Goal: Task Accomplishment & Management: Complete application form

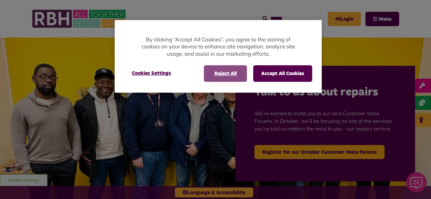
click at [232, 74] on button "Reject All" at bounding box center [225, 73] width 43 height 17
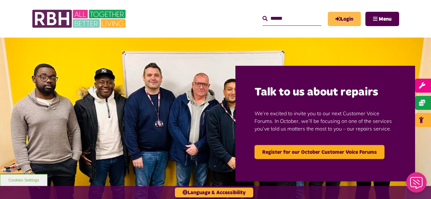
click at [341, 20] on link "Login" at bounding box center [344, 19] width 33 height 14
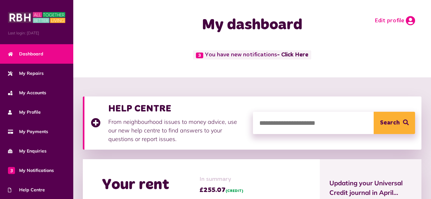
click at [383, 20] on link "Edit profile" at bounding box center [394, 21] width 40 height 10
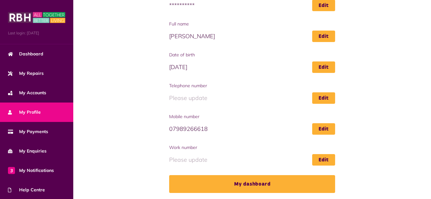
scroll to position [103, 0]
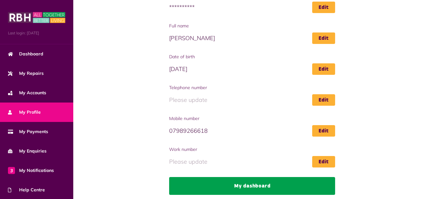
click at [261, 184] on link "My dashboard" at bounding box center [252, 186] width 166 height 18
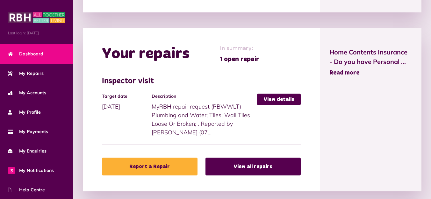
scroll to position [265, 0]
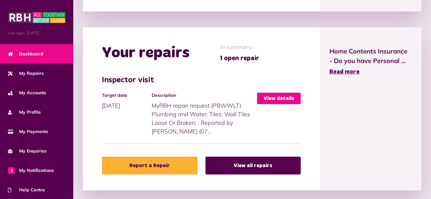
click at [284, 101] on link "View details" at bounding box center [279, 98] width 44 height 11
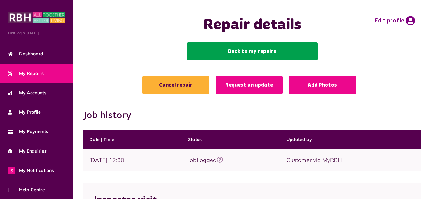
click at [222, 48] on link "Back to my repairs" at bounding box center [252, 51] width 130 height 18
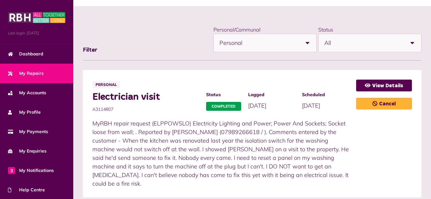
scroll to position [78, 0]
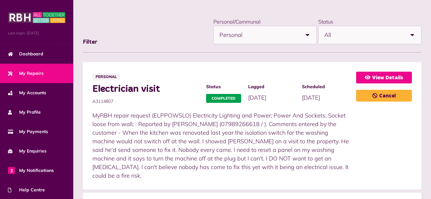
click at [370, 77] on icon at bounding box center [367, 77] width 6 height 5
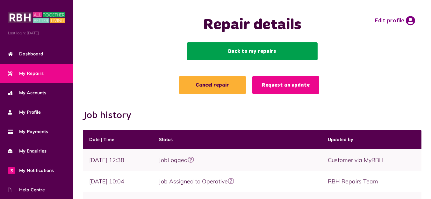
click at [228, 46] on link "Back to my repairs" at bounding box center [252, 51] width 130 height 18
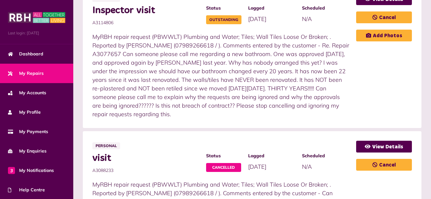
scroll to position [287, 0]
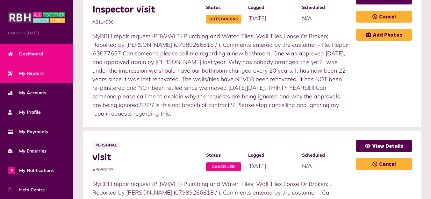
click at [43, 54] on span "Dashboard" at bounding box center [25, 54] width 35 height 7
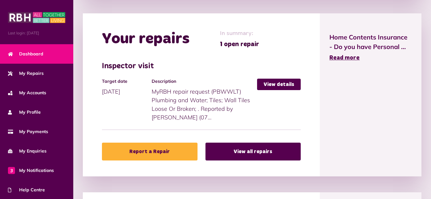
scroll to position [280, 0]
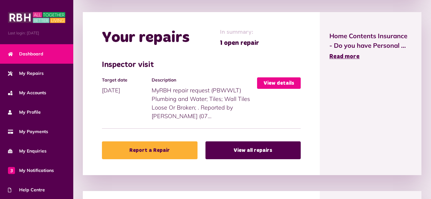
click at [276, 83] on link "View details" at bounding box center [279, 82] width 44 height 11
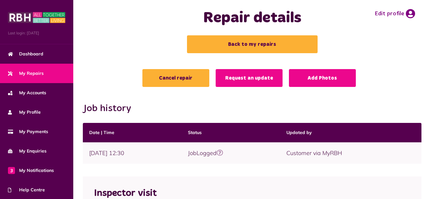
scroll to position [6, 0]
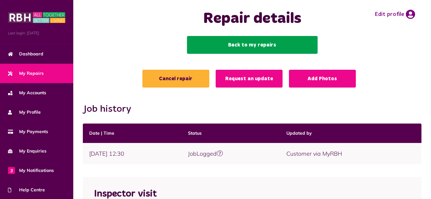
click at [264, 43] on link "Back to my repairs" at bounding box center [252, 45] width 130 height 18
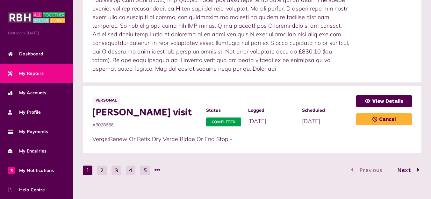
scroll to position [861, 0]
drag, startPoint x: 120, startPoint y: 116, endPoint x: 90, endPoint y: 116, distance: 29.9
click at [90, 116] on li "Personal Slater visit A3028666 Status Completed Logged 27/02/2025" at bounding box center [252, 119] width 338 height 67
copy span "A3028666"
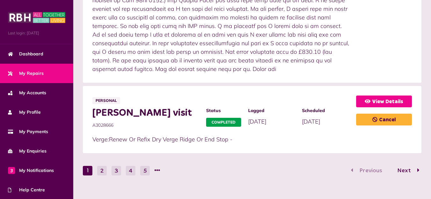
click at [399, 95] on link "View Details" at bounding box center [384, 101] width 56 height 12
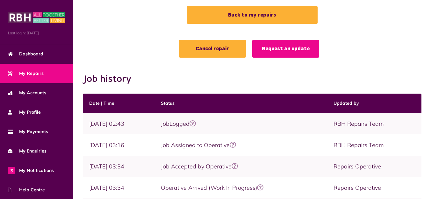
scroll to position [36, 0]
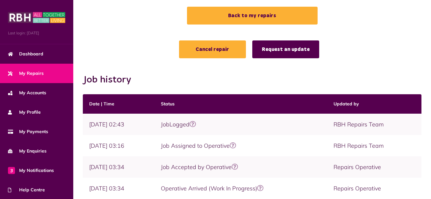
click at [295, 48] on link "Request an update" at bounding box center [285, 49] width 67 height 18
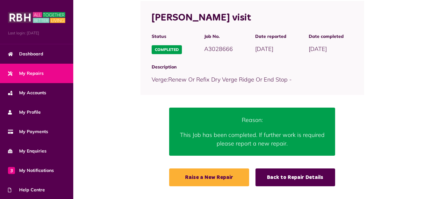
scroll to position [75, 0]
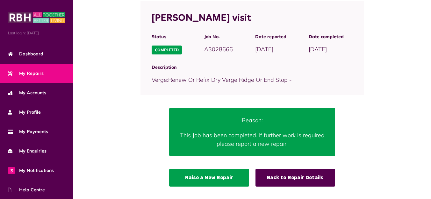
click at [221, 173] on link "Raise a New Repair" at bounding box center [209, 178] width 80 height 18
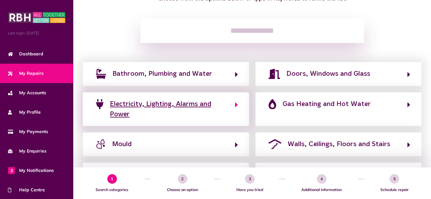
scroll to position [75, 0]
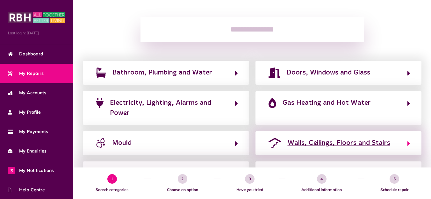
click at [325, 147] on span "Walls, Ceilings, Floors and Stairs" at bounding box center [338, 143] width 102 height 10
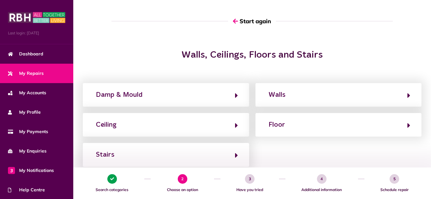
scroll to position [39, 0]
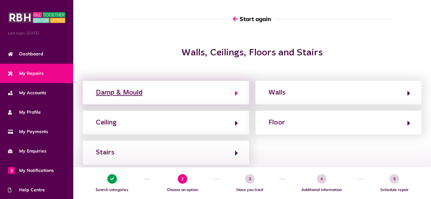
click at [172, 90] on button "Damp & Mould" at bounding box center [166, 92] width 144 height 11
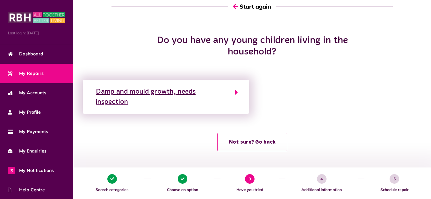
scroll to position [52, 0]
click at [169, 93] on div "Damp and mould growth, needs inspection" at bounding box center [162, 97] width 132 height 21
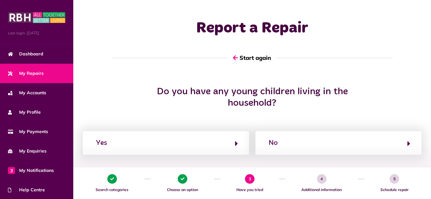
scroll to position [29, 0]
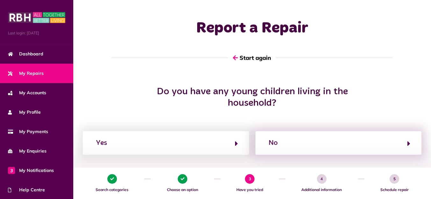
click at [287, 131] on div "No" at bounding box center [338, 143] width 166 height 24
click at [286, 137] on button "No" at bounding box center [338, 142] width 144 height 11
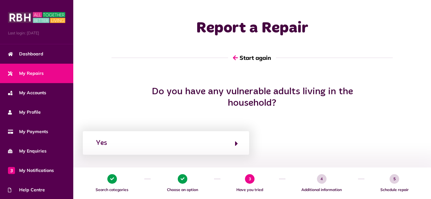
scroll to position [20, 0]
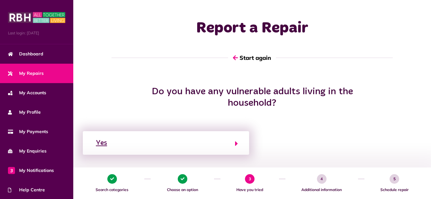
click at [226, 137] on button "Yes" at bounding box center [166, 142] width 144 height 11
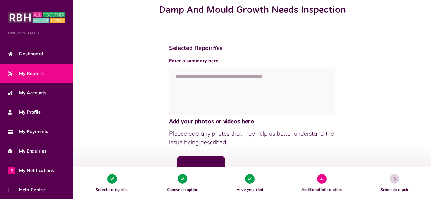
scroll to position [82, 0]
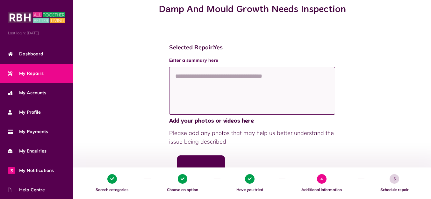
click at [223, 77] on textarea at bounding box center [252, 91] width 166 height 48
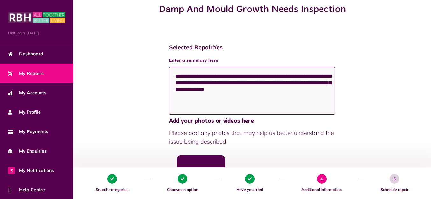
click at [195, 75] on textarea "**********" at bounding box center [252, 91] width 166 height 48
click at [175, 83] on textarea "**********" at bounding box center [252, 91] width 166 height 48
click at [295, 88] on textarea "**********" at bounding box center [252, 91] width 166 height 48
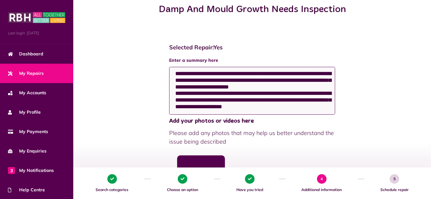
scroll to position [4, 0]
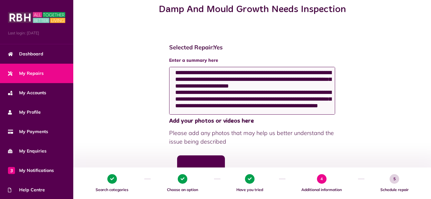
click at [259, 110] on textarea "**********" at bounding box center [252, 91] width 166 height 48
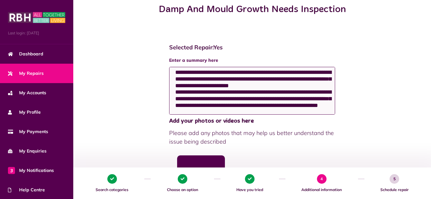
scroll to position [9, 0]
click at [319, 104] on textarea "**********" at bounding box center [252, 91] width 166 height 48
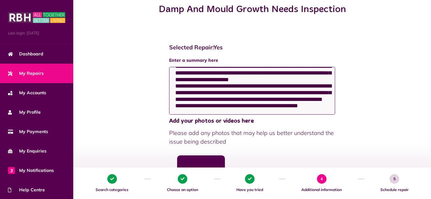
scroll to position [22, 0]
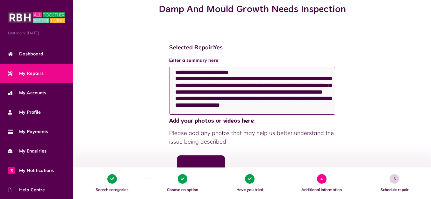
drag, startPoint x: 319, startPoint y: 104, endPoint x: 269, endPoint y: 80, distance: 56.1
click at [269, 80] on textarea "**********" at bounding box center [252, 91] width 166 height 48
click at [277, 93] on textarea "**********" at bounding box center [252, 91] width 166 height 48
drag, startPoint x: 282, startPoint y: 107, endPoint x: 285, endPoint y: 87, distance: 20.3
click at [285, 87] on textarea "**********" at bounding box center [252, 91] width 166 height 48
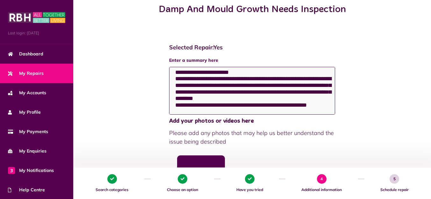
scroll to position [23, 0]
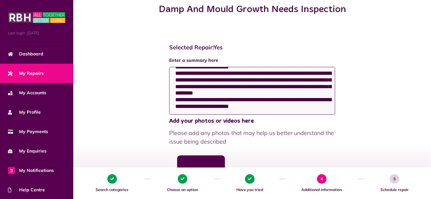
click at [222, 108] on textarea "**********" at bounding box center [252, 91] width 166 height 48
click at [297, 109] on textarea "**********" at bounding box center [252, 91] width 166 height 48
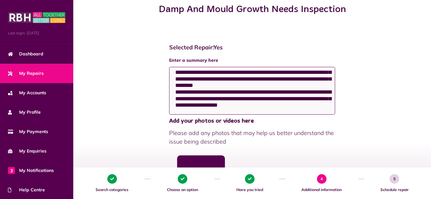
click at [190, 106] on textarea "**********" at bounding box center [252, 91] width 166 height 48
click at [321, 105] on textarea "**********" at bounding box center [252, 91] width 166 height 48
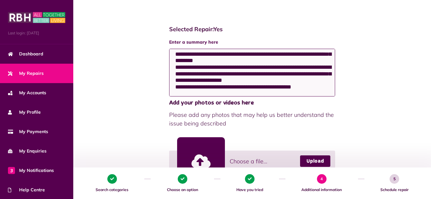
scroll to position [41, 0]
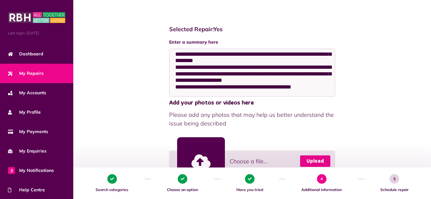
click at [313, 159] on link "Upload" at bounding box center [315, 160] width 30 height 11
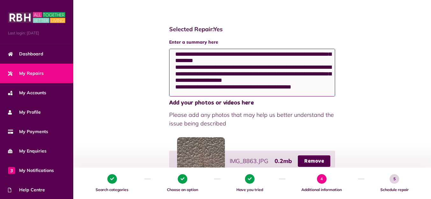
click at [312, 81] on textarea "**********" at bounding box center [252, 73] width 166 height 48
click at [318, 85] on textarea "**********" at bounding box center [252, 73] width 166 height 48
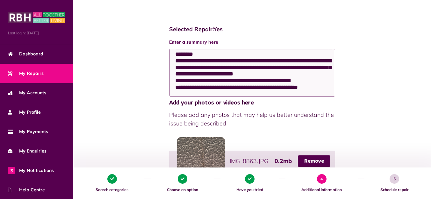
scroll to position [60, 0]
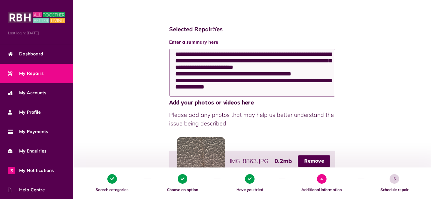
click at [259, 86] on textarea "**********" at bounding box center [252, 73] width 166 height 48
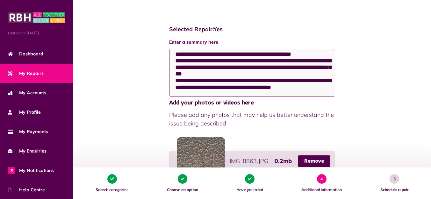
scroll to position [80, 0]
click at [242, 82] on textarea "**********" at bounding box center [252, 73] width 166 height 48
click at [241, 86] on textarea "**********" at bounding box center [252, 73] width 166 height 48
click at [240, 91] on textarea "**********" at bounding box center [252, 73] width 166 height 48
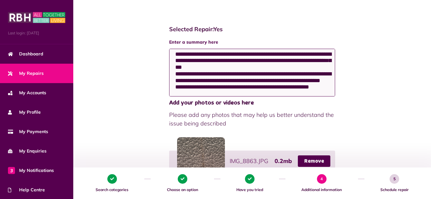
scroll to position [98, 0]
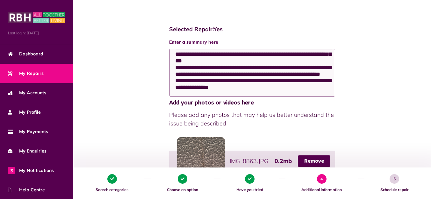
click at [299, 82] on textarea "**********" at bounding box center [252, 73] width 166 height 48
click at [235, 88] on textarea "**********" at bounding box center [252, 73] width 166 height 48
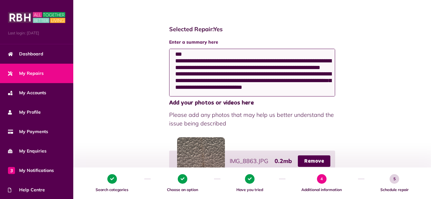
scroll to position [105, 0]
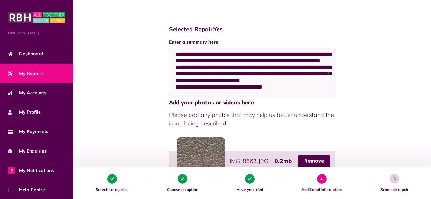
click at [209, 89] on textarea at bounding box center [252, 73] width 166 height 48
click at [242, 87] on textarea at bounding box center [252, 73] width 166 height 48
drag, startPoint x: 282, startPoint y: 91, endPoint x: 173, endPoint y: 89, distance: 109.2
click at [173, 89] on textarea at bounding box center [252, 73] width 166 height 48
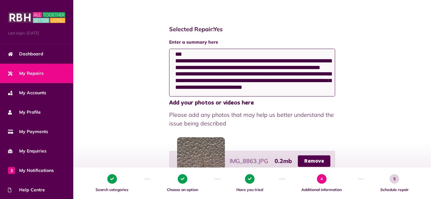
scroll to position [111, 0]
drag, startPoint x: 291, startPoint y: 82, endPoint x: 233, endPoint y: 63, distance: 61.7
click at [233, 63] on textarea at bounding box center [252, 73] width 166 height 48
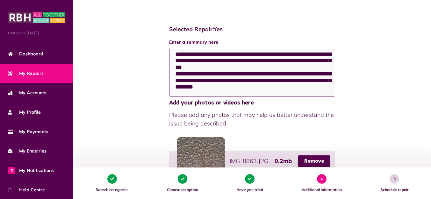
scroll to position [92, 0]
click at [208, 87] on textarea "**********" at bounding box center [252, 73] width 166 height 48
click at [316, 69] on textarea "**********" at bounding box center [252, 73] width 166 height 48
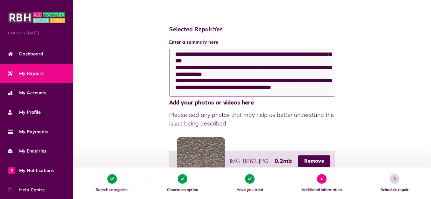
scroll to position [98, 0]
click at [202, 62] on textarea "**********" at bounding box center [252, 73] width 166 height 48
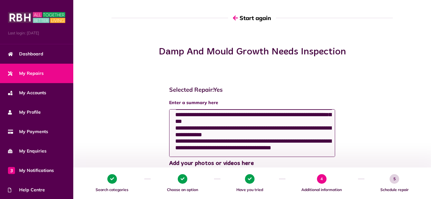
scroll to position [39, 0]
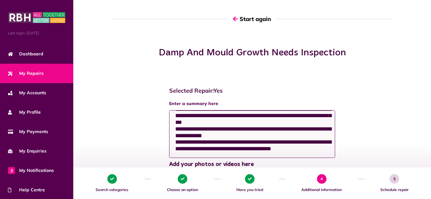
click at [273, 144] on textarea "**********" at bounding box center [252, 134] width 166 height 48
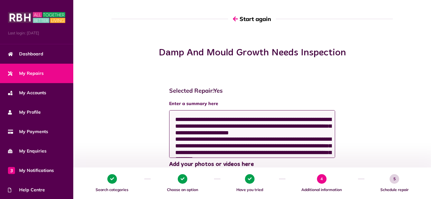
scroll to position [0, 0]
click at [214, 127] on textarea "**********" at bounding box center [252, 134] width 166 height 48
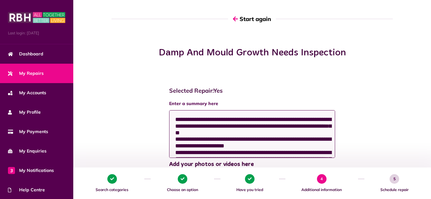
click at [258, 132] on textarea "**********" at bounding box center [252, 134] width 166 height 48
click at [178, 137] on textarea "**********" at bounding box center [252, 134] width 166 height 48
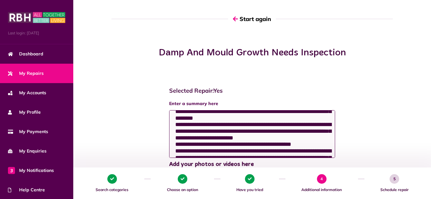
scroll to position [54, 0]
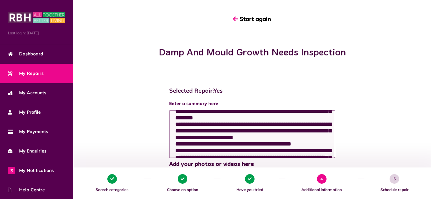
click at [207, 144] on textarea at bounding box center [252, 134] width 166 height 48
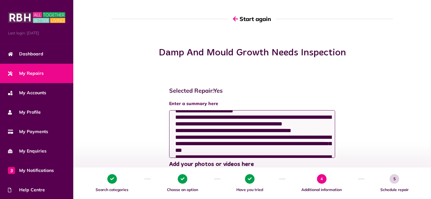
click at [318, 143] on textarea at bounding box center [252, 134] width 166 height 48
click at [318, 144] on textarea at bounding box center [252, 134] width 166 height 48
click at [186, 141] on textarea at bounding box center [252, 134] width 166 height 48
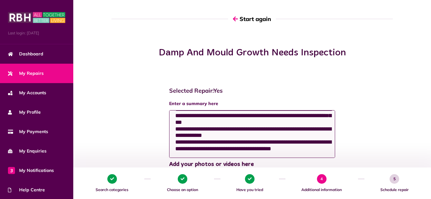
scroll to position [126, 0]
click at [175, 127] on textarea at bounding box center [252, 134] width 166 height 48
click at [274, 132] on textarea at bounding box center [252, 134] width 166 height 48
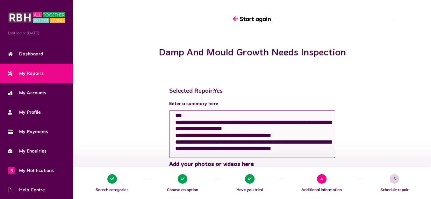
scroll to position [136, 0]
click at [280, 140] on textarea at bounding box center [252, 134] width 166 height 48
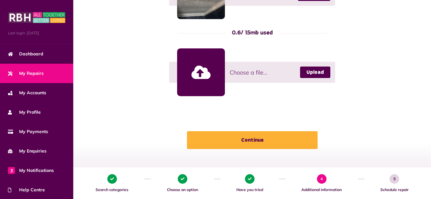
scroll to position [330, 0]
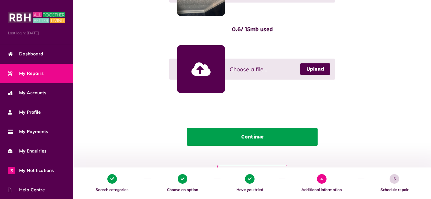
type textarea "**********"
click at [272, 139] on button "Continue" at bounding box center [252, 137] width 130 height 18
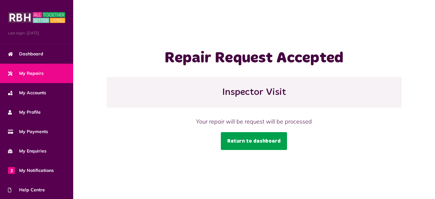
click at [266, 139] on link "Return to dashboard" at bounding box center [254, 141] width 66 height 18
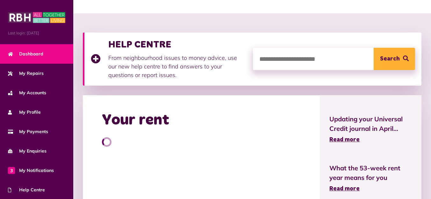
scroll to position [64, 0]
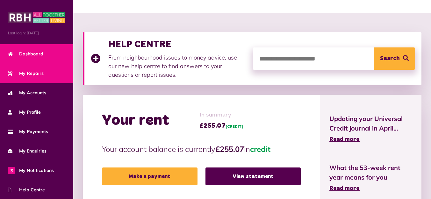
click at [40, 72] on span "My Repairs" at bounding box center [26, 73] width 36 height 7
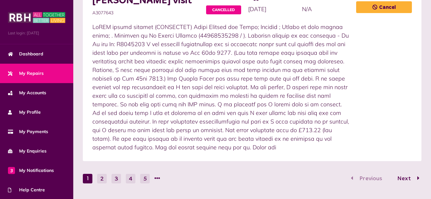
scroll to position [985, 0]
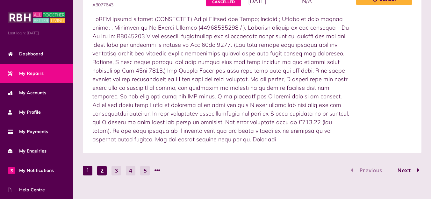
click at [101, 166] on button "2" at bounding box center [102, 171] width 10 height 10
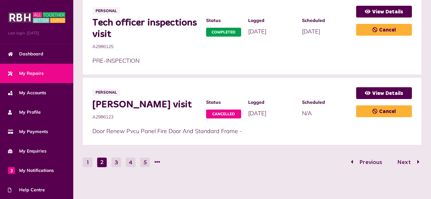
scroll to position [546, 0]
click at [84, 164] on button "1" at bounding box center [88, 163] width 10 height 10
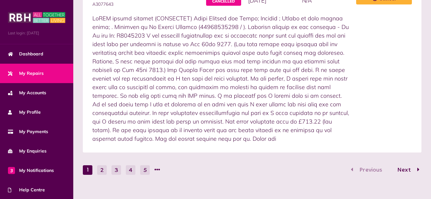
scroll to position [990, 0]
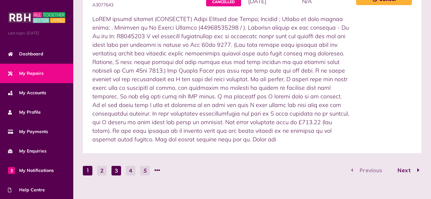
click at [112, 166] on button "3" at bounding box center [116, 171] width 10 height 10
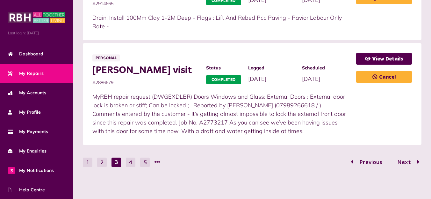
scroll to position [646, 0]
click at [98, 160] on button "2" at bounding box center [102, 163] width 10 height 10
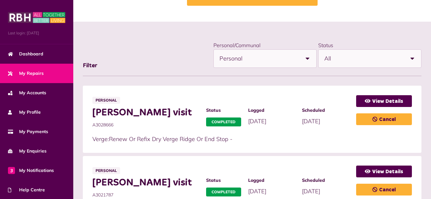
scroll to position [55, 0]
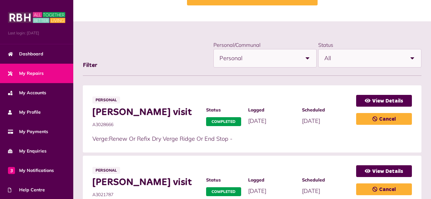
drag, startPoint x: 122, startPoint y: 124, endPoint x: 84, endPoint y: 123, distance: 37.9
click at [84, 123] on li "Personal Slater visit A3028666 Status Completed Logged 27/02/2025" at bounding box center [252, 118] width 338 height 67
copy span "A3028666"
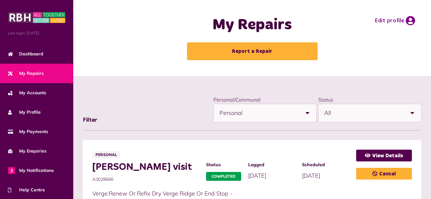
scroll to position [0, 0]
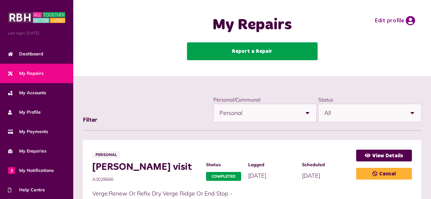
click at [257, 52] on link "Report a Repair" at bounding box center [252, 51] width 130 height 18
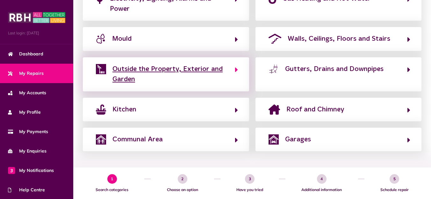
scroll to position [185, 0]
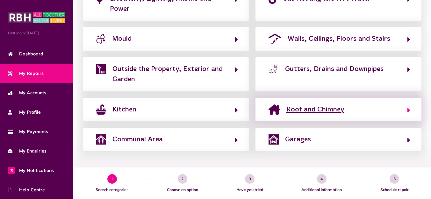
click at [308, 109] on span "Roof and Chimney" at bounding box center [315, 109] width 58 height 10
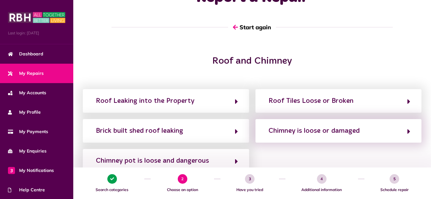
scroll to position [29, 0]
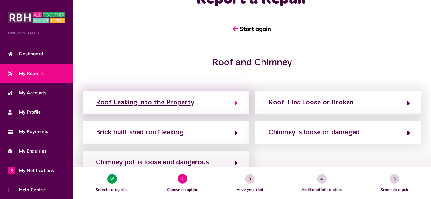
click at [163, 106] on div "Roof Leaking into the Property" at bounding box center [145, 102] width 98 height 10
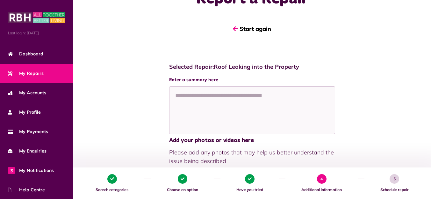
scroll to position [0, 0]
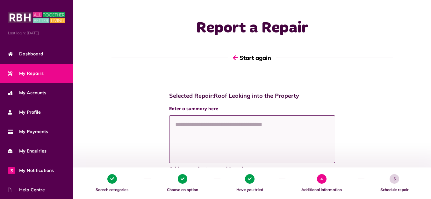
click at [183, 130] on textarea at bounding box center [252, 139] width 166 height 48
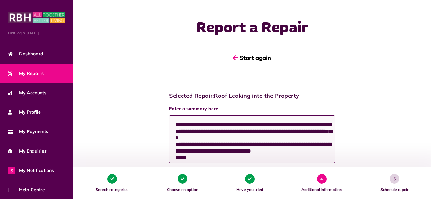
paste textarea "*********"
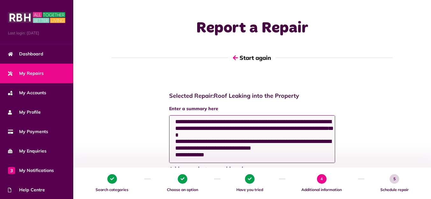
scroll to position [3, 0]
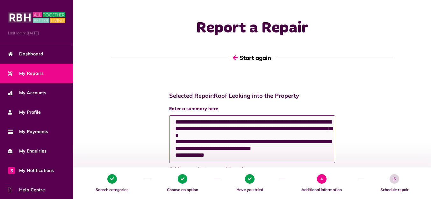
click at [175, 151] on textarea "**********" at bounding box center [252, 139] width 166 height 48
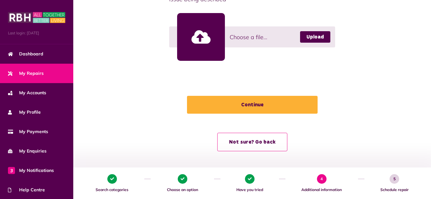
scroll to position [190, 0]
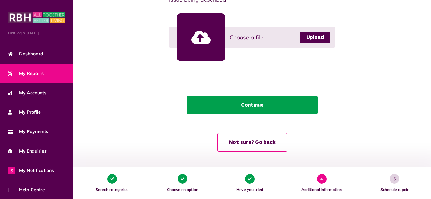
type textarea "**********"
click at [258, 110] on button "Continue" at bounding box center [252, 105] width 130 height 18
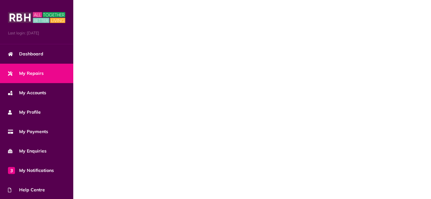
scroll to position [0, 0]
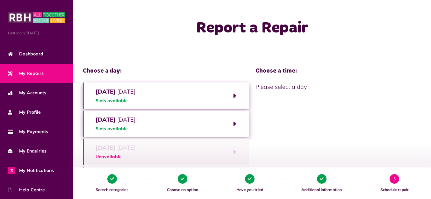
click at [121, 93] on span "Monday 20th October 2025" at bounding box center [115, 91] width 40 height 9
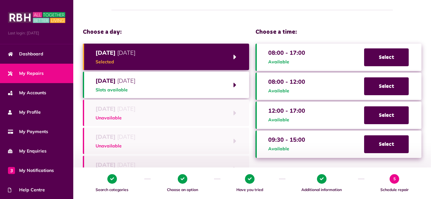
scroll to position [41, 0]
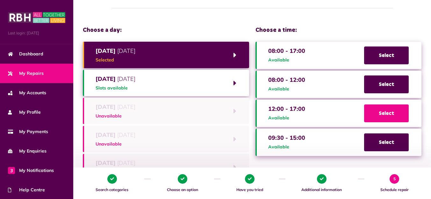
click at [376, 114] on span "Select" at bounding box center [386, 113] width 45 height 18
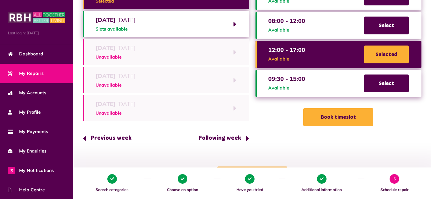
scroll to position [100, 0]
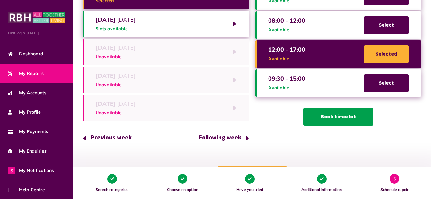
click at [348, 117] on button "Book timeslot" at bounding box center [338, 117] width 70 height 18
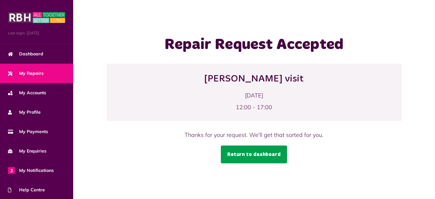
click at [260, 156] on link "Return to dashboard" at bounding box center [254, 154] width 66 height 18
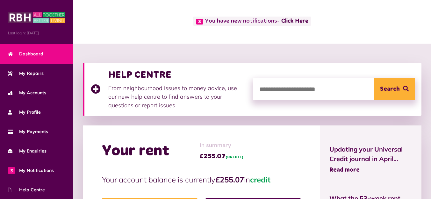
scroll to position [34, 0]
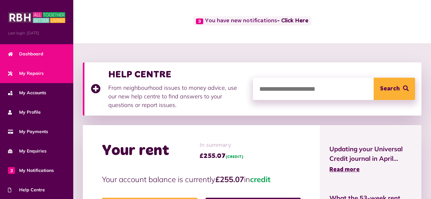
click at [34, 77] on link "My Repairs" at bounding box center [36, 73] width 73 height 19
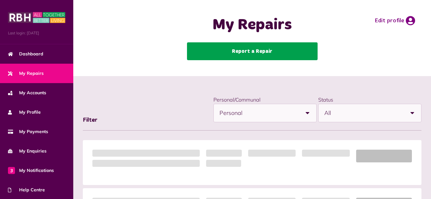
click at [264, 56] on link "Report a Repair" at bounding box center [252, 51] width 130 height 18
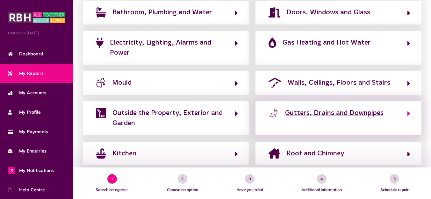
scroll to position [135, 0]
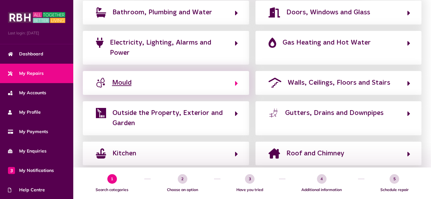
click at [130, 84] on span "Mould" at bounding box center [121, 83] width 19 height 10
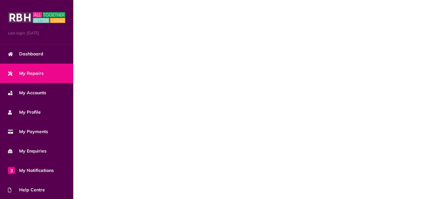
scroll to position [43, 0]
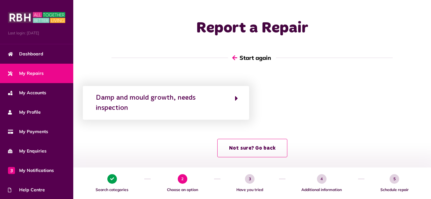
click at [238, 49] on button "Start again" at bounding box center [252, 58] width 48 height 18
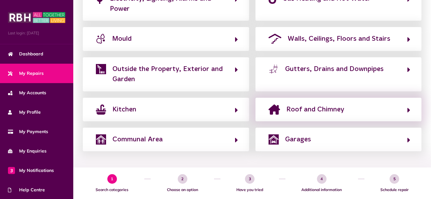
scroll to position [185, 0]
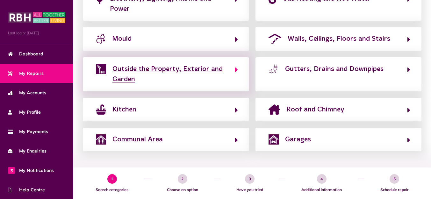
click at [201, 67] on span "Outside the Property, Exterior and Garden" at bounding box center [170, 74] width 116 height 21
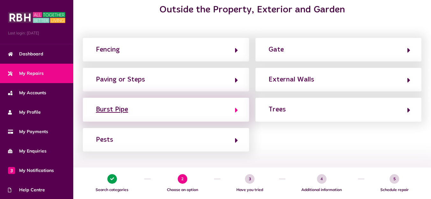
scroll to position [78, 0]
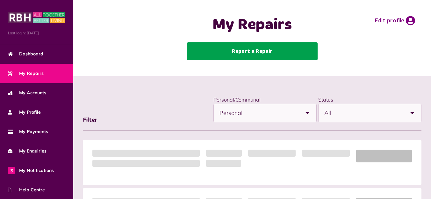
click at [258, 53] on link "Report a Repair" at bounding box center [252, 51] width 130 height 18
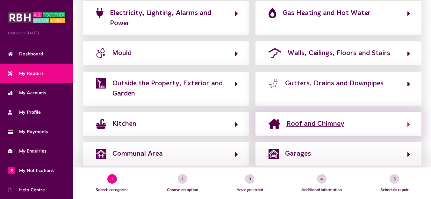
click at [291, 129] on span "Roof and Chimney" at bounding box center [315, 124] width 58 height 10
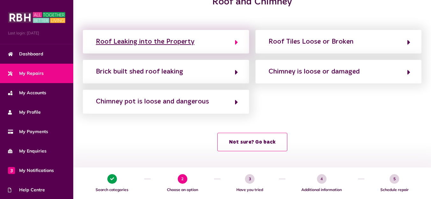
scroll to position [92, 0]
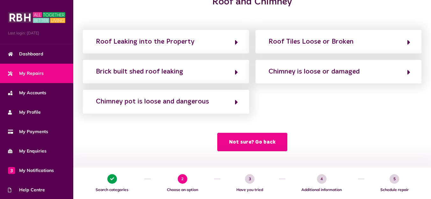
click at [249, 141] on button "Not sure? Go back" at bounding box center [252, 142] width 70 height 18
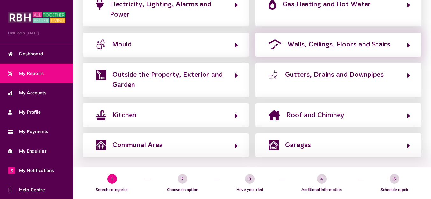
scroll to position [174, 0]
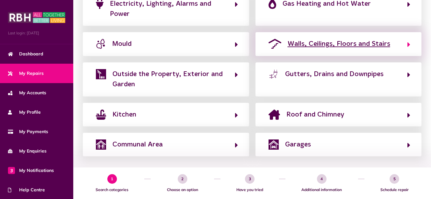
click at [314, 48] on span "Walls, Ceilings, Floors and Stairs" at bounding box center [338, 44] width 102 height 10
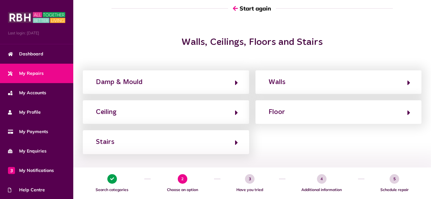
click at [279, 38] on h2 "Walls, Ceilings, Floors and Stairs" at bounding box center [251, 42] width 223 height 11
click at [408, 40] on div "Walls, Ceilings, Floors and Stairs" at bounding box center [252, 46] width 345 height 18
click at [396, 39] on div "Walls, Ceilings, Floors and Stairs" at bounding box center [252, 46] width 345 height 18
click at [277, 38] on h2 "Walls, Ceilings, Floors and Stairs" at bounding box center [251, 42] width 223 height 11
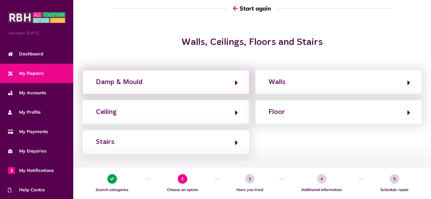
click at [235, 71] on div "Damp & Mould" at bounding box center [166, 82] width 166 height 24
click at [107, 70] on div "Damp & Mould" at bounding box center [166, 82] width 166 height 24
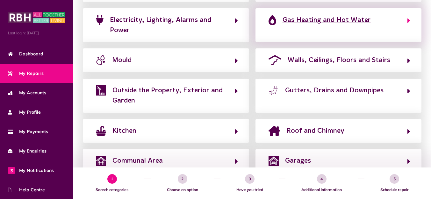
scroll to position [158, 0]
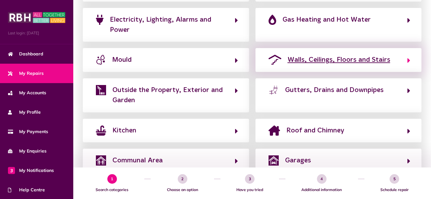
click at [319, 62] on span "Walls, Ceilings, Floors and Stairs" at bounding box center [338, 60] width 102 height 10
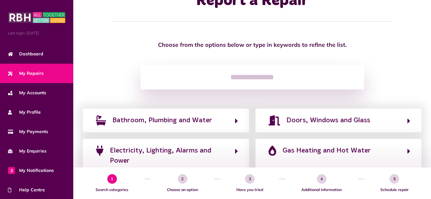
scroll to position [0, 0]
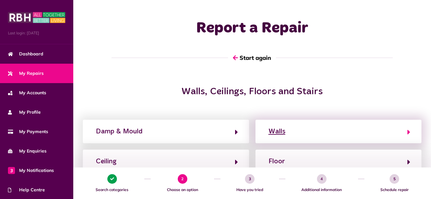
click at [279, 133] on div "Walls" at bounding box center [276, 131] width 17 height 10
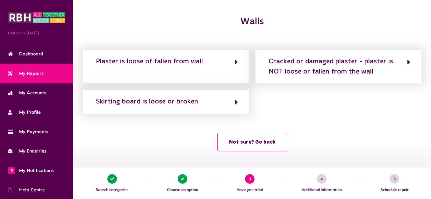
scroll to position [71, 0]
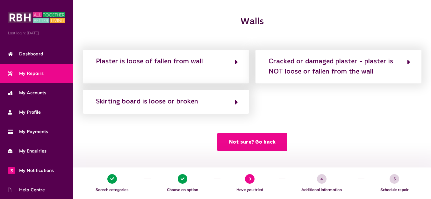
click at [252, 144] on button "Not sure? Go back" at bounding box center [252, 142] width 70 height 18
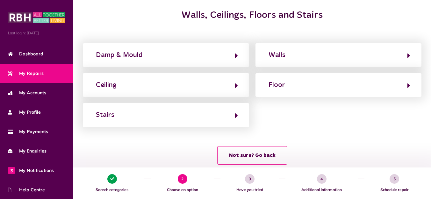
scroll to position [84, 0]
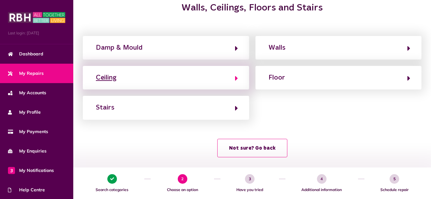
click at [197, 80] on button "Ceiling" at bounding box center [166, 77] width 144 height 11
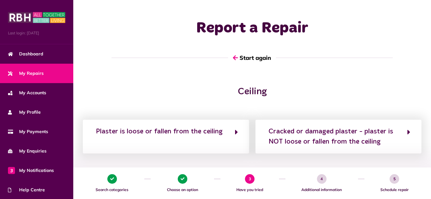
scroll to position [0, 0]
click at [235, 173] on button "Not sure? Go back" at bounding box center [252, 182] width 70 height 18
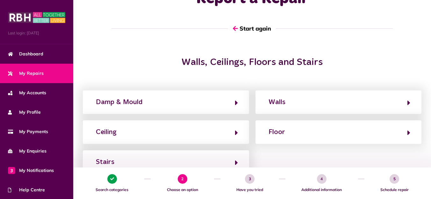
scroll to position [30, 0]
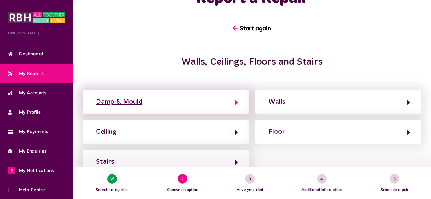
click at [179, 102] on button "Damp & Mould" at bounding box center [166, 101] width 144 height 11
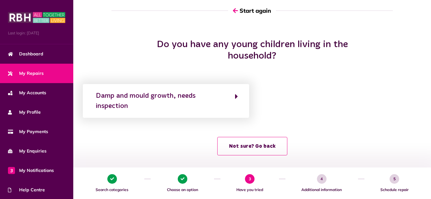
scroll to position [46, 0]
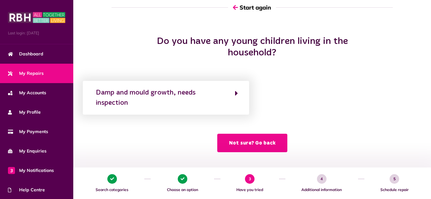
click at [231, 140] on button "Not sure? Go back" at bounding box center [252, 143] width 70 height 18
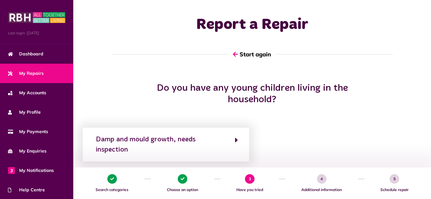
scroll to position [0, 0]
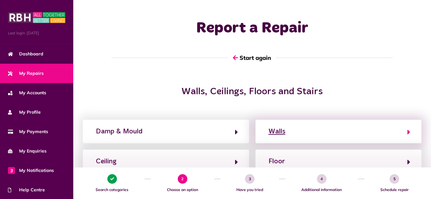
click at [281, 128] on div "Walls" at bounding box center [276, 131] width 17 height 10
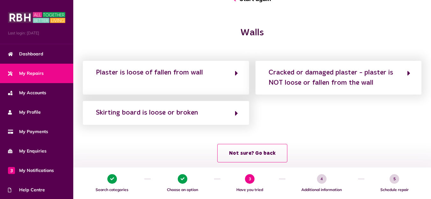
scroll to position [59, 0]
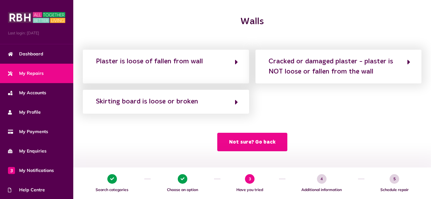
click at [261, 143] on button "Not sure? Go back" at bounding box center [252, 142] width 70 height 18
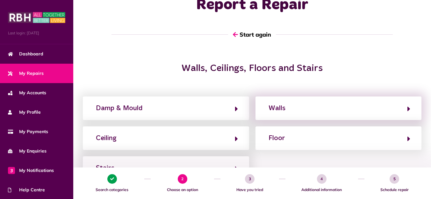
scroll to position [28, 0]
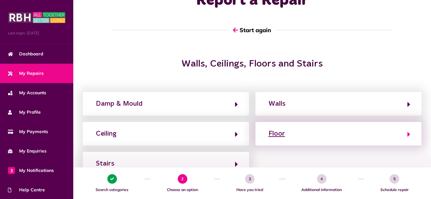
click at [272, 134] on div "Floor" at bounding box center [276, 134] width 17 height 10
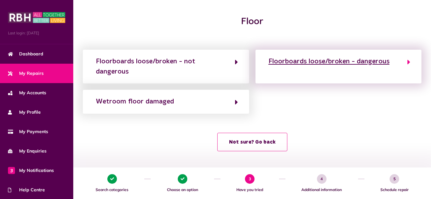
scroll to position [71, 0]
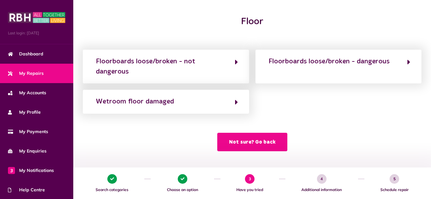
click at [258, 143] on button "Not sure? Go back" at bounding box center [252, 142] width 70 height 18
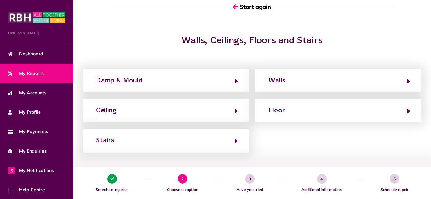
scroll to position [51, 0]
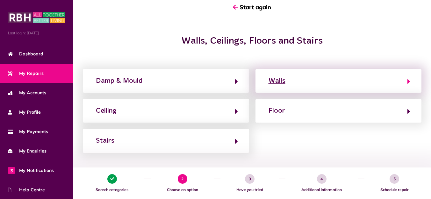
click at [270, 84] on div "Walls" at bounding box center [276, 81] width 17 height 10
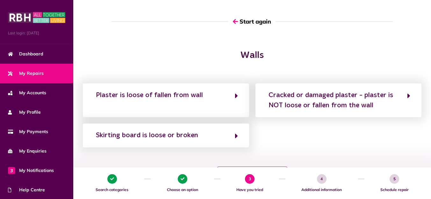
scroll to position [37, 0]
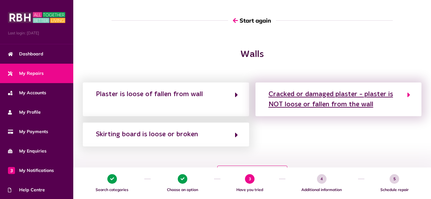
click at [283, 105] on div "Cracked or damaged plaster - plaster is NOT loose or fallen from the wall" at bounding box center [334, 99] width 132 height 21
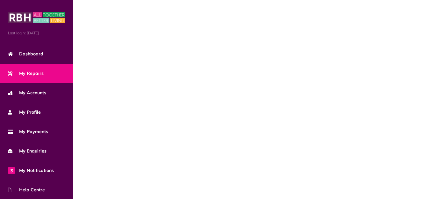
scroll to position [0, 0]
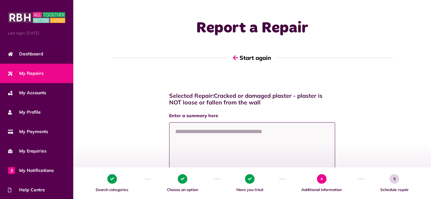
click at [260, 133] on textarea at bounding box center [252, 146] width 166 height 48
type textarea "*"
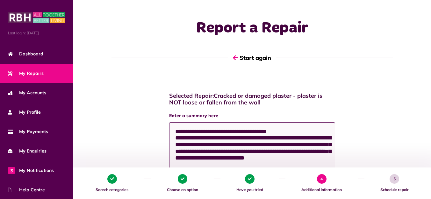
click at [240, 163] on textarea "**********" at bounding box center [252, 146] width 166 height 48
click at [229, 164] on textarea "**********" at bounding box center [252, 146] width 166 height 48
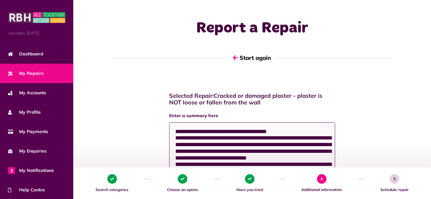
click at [268, 143] on textarea "**********" at bounding box center [252, 146] width 166 height 48
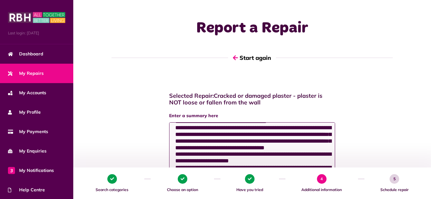
scroll to position [11, 0]
click at [289, 139] on textarea "**********" at bounding box center [252, 146] width 166 height 48
click at [248, 152] on textarea "**********" at bounding box center [252, 146] width 166 height 48
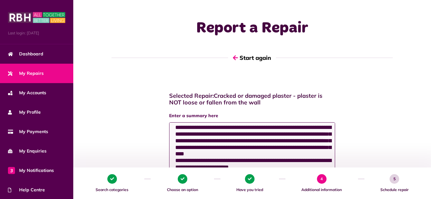
click at [282, 152] on textarea "**********" at bounding box center [252, 146] width 166 height 48
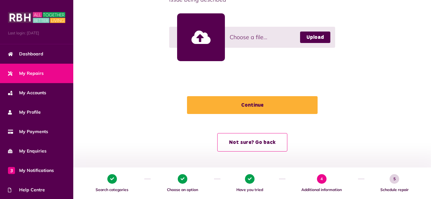
scroll to position [197, 0]
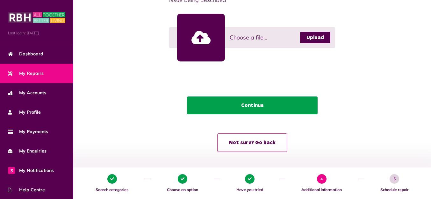
type textarea "**********"
click at [259, 105] on button "Continue" at bounding box center [252, 105] width 130 height 18
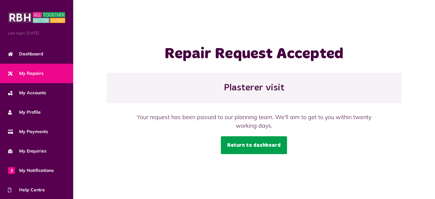
click at [250, 148] on link "Return to dashboard" at bounding box center [254, 145] width 66 height 18
